Goal: Navigation & Orientation: Find specific page/section

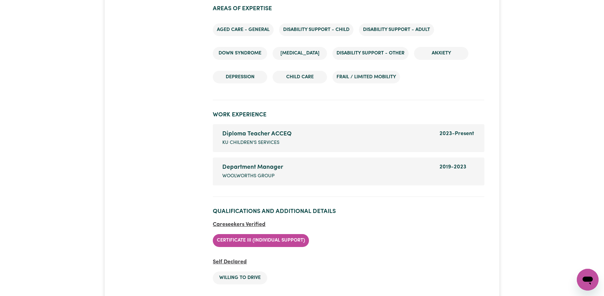
scroll to position [947, 0]
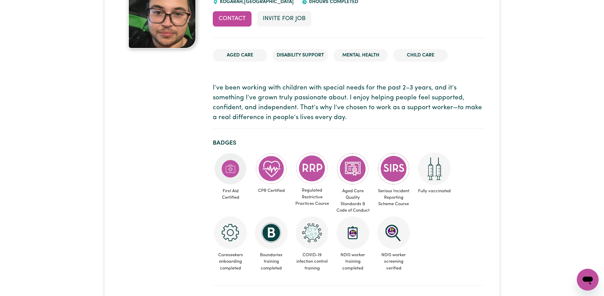
scroll to position [340, 0]
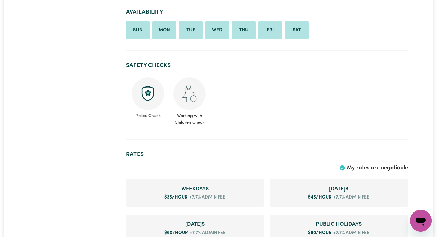
scroll to position [524, 0]
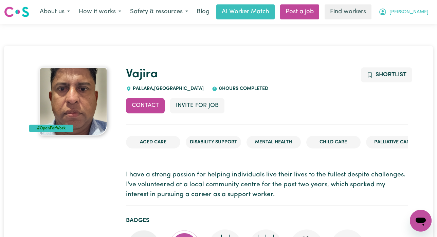
click at [421, 15] on span "[PERSON_NAME]" at bounding box center [409, 11] width 39 height 7
click at [403, 39] on link "Logout" at bounding box center [406, 39] width 54 height 13
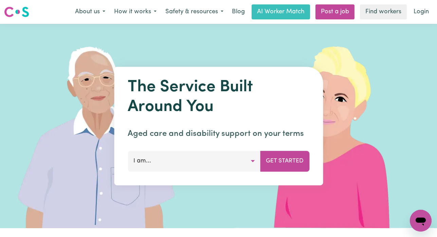
click at [419, 4] on nav "Menu About us How it works Safety & resources Blog AI Worker Match Post a job F…" at bounding box center [218, 12] width 437 height 24
click at [417, 12] on link "Login" at bounding box center [421, 11] width 23 height 15
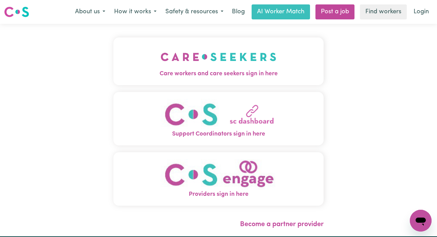
click at [175, 58] on img "Care workers and care seekers sign in here" at bounding box center [219, 56] width 116 height 25
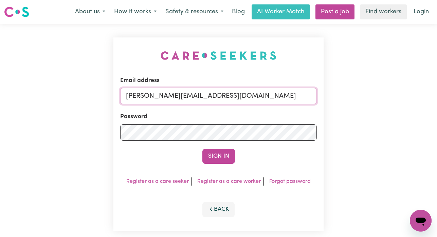
click at [248, 92] on input "annie@careseekers.com.au" at bounding box center [218, 96] width 197 height 16
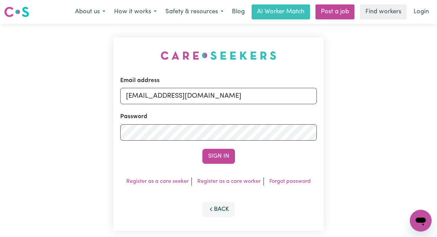
drag, startPoint x: 284, startPoint y: 99, endPoint x: 161, endPoint y: 99, distance: 123.0
click at [161, 99] on input "superuser~AaronLynch@careseekers.com.au" at bounding box center [218, 96] width 197 height 16
type input "superuser~RhondaCF@careseekers.com.au"
click at [203, 149] on button "Sign In" at bounding box center [219, 156] width 33 height 15
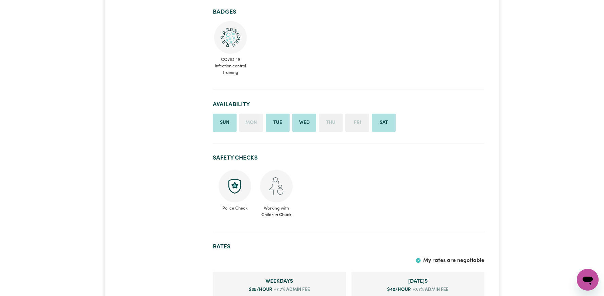
scroll to position [601, 0]
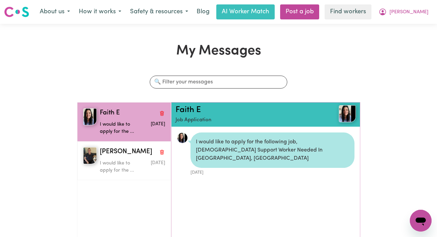
click at [420, 12] on span "[PERSON_NAME]" at bounding box center [409, 11] width 39 height 7
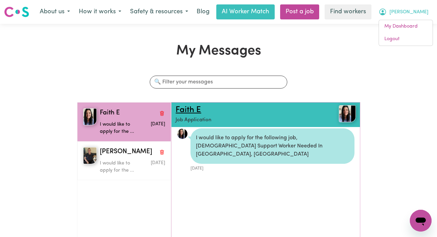
click at [194, 108] on link "Faith E" at bounding box center [188, 110] width 25 height 8
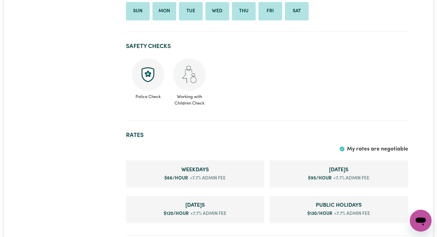
scroll to position [433, 0]
